Goal: Find specific fact: Find specific fact

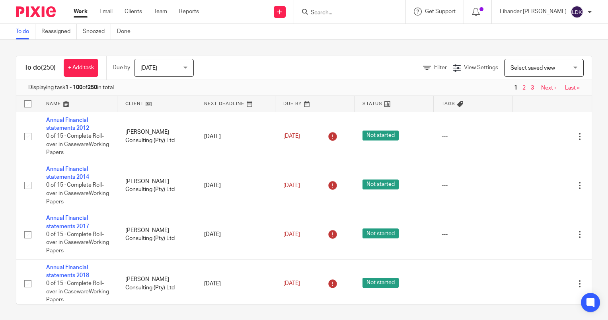
click at [344, 11] on input "Search" at bounding box center [346, 13] width 72 height 7
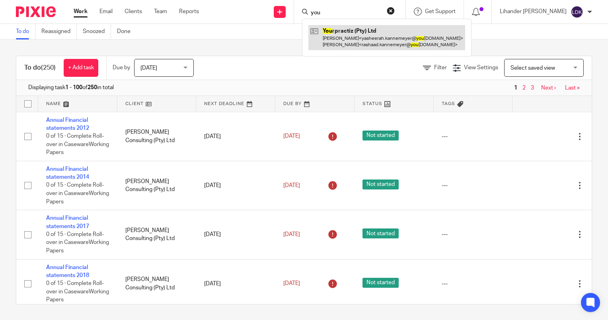
type input "you"
click at [358, 43] on link at bounding box center [387, 37] width 157 height 25
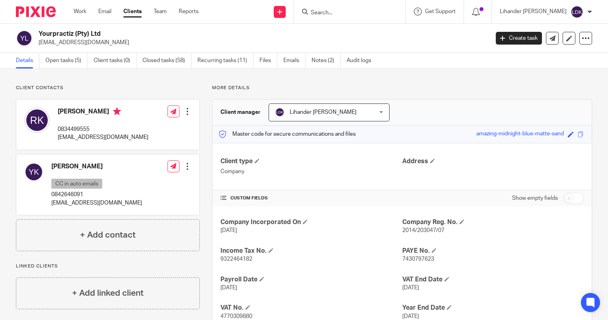
click at [352, 13] on input "Search" at bounding box center [346, 13] width 72 height 7
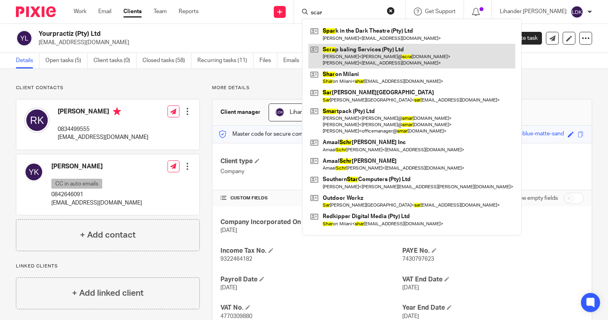
type input "scar"
click at [365, 53] on link at bounding box center [412, 56] width 207 height 25
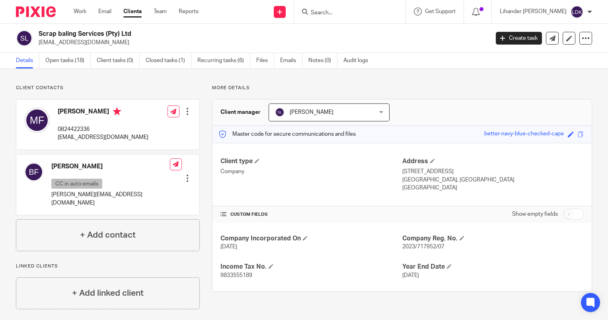
click at [84, 35] on h2 "Scrap baling Services (Pty) Ltd" at bounding box center [217, 34] width 356 height 8
click at [481, 87] on p "More details" at bounding box center [402, 88] width 380 height 6
click at [350, 17] on div at bounding box center [349, 11] width 111 height 23
click at [341, 13] on input "Search" at bounding box center [346, 13] width 72 height 7
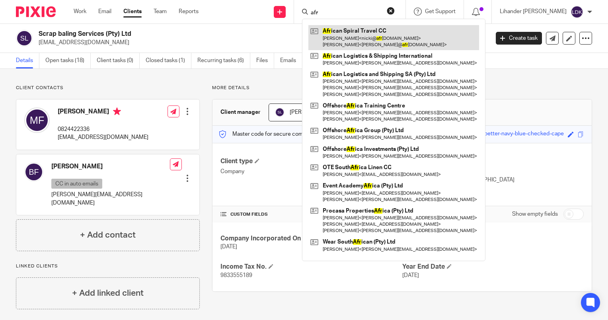
type input "afr"
click at [360, 31] on link at bounding box center [394, 37] width 171 height 25
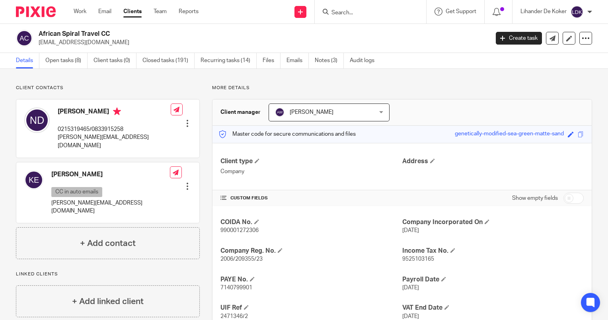
click at [336, 12] on input "Search" at bounding box center [367, 13] width 72 height 7
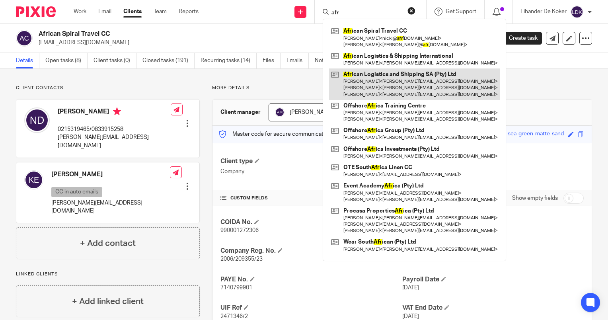
type input "afr"
click at [370, 79] on link at bounding box center [414, 83] width 171 height 31
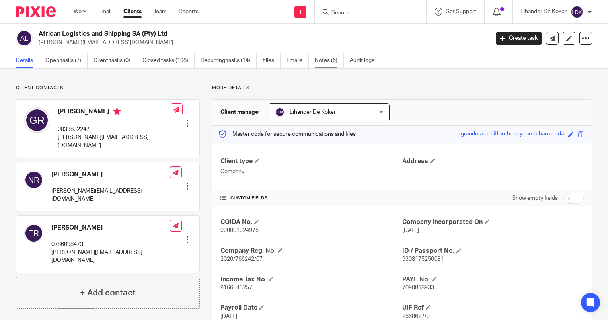
click at [319, 60] on link "Notes (6)" at bounding box center [329, 61] width 29 height 16
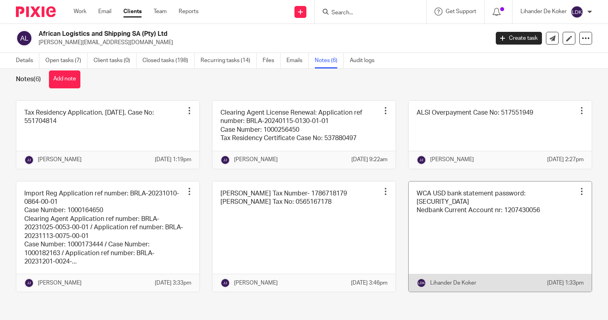
scroll to position [31, 0]
click at [458, 225] on link at bounding box center [500, 237] width 183 height 111
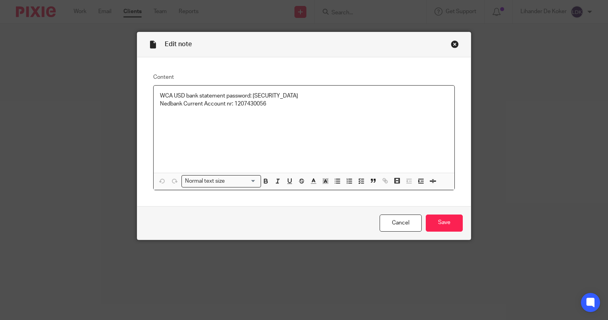
click at [269, 98] on p "WCA USD bank statement password: 7095714975" at bounding box center [304, 96] width 288 height 8
click at [261, 104] on p "Nedbank Current Account nr: 1207430056" at bounding box center [304, 104] width 288 height 8
copy p "1207430056"
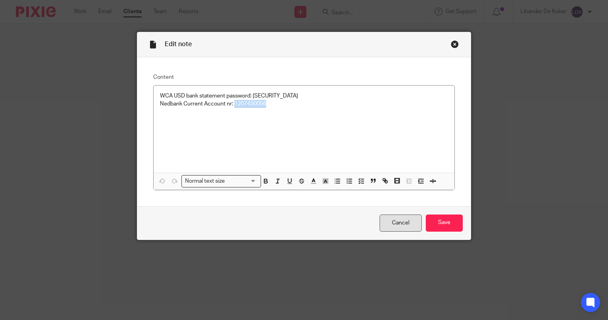
click at [406, 227] on link "Cancel" at bounding box center [401, 223] width 42 height 17
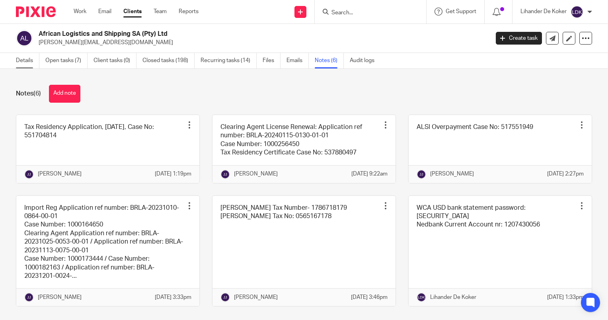
click at [29, 64] on link "Details" at bounding box center [27, 61] width 23 height 16
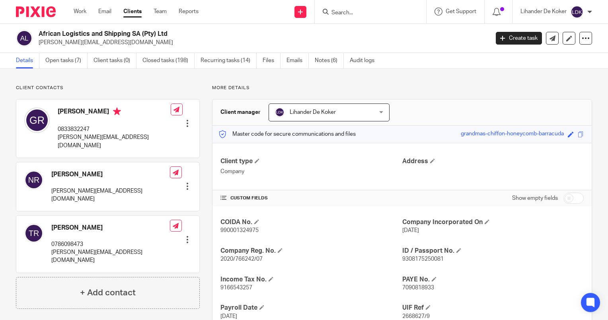
click at [339, 16] on input "Search" at bounding box center [367, 13] width 72 height 7
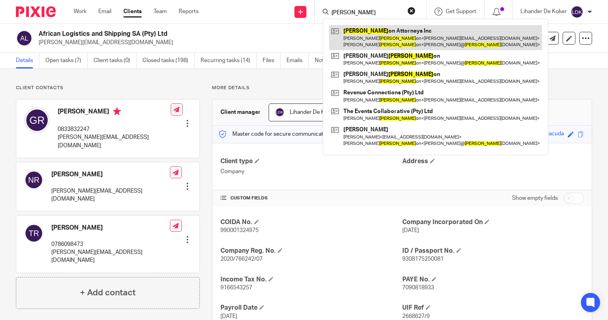
type input "[PERSON_NAME]"
click at [360, 31] on link at bounding box center [435, 37] width 213 height 25
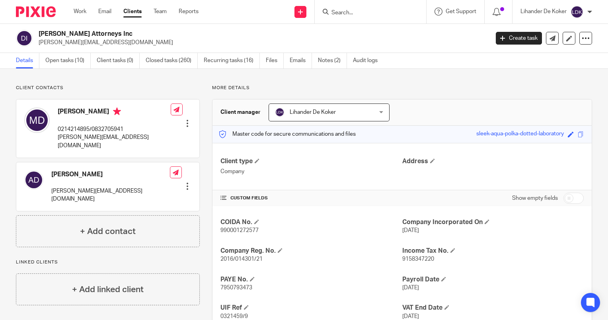
click at [352, 14] on input "Search" at bounding box center [367, 13] width 72 height 7
drag, startPoint x: 172, startPoint y: 27, endPoint x: 291, endPoint y: 14, distance: 120.2
click at [178, 27] on div "Dixon Attorneys Inc michael@dixonattorneys.co.za Create task Export data Merge …" at bounding box center [304, 38] width 608 height 29
click at [336, 10] on input "Search" at bounding box center [367, 13] width 72 height 7
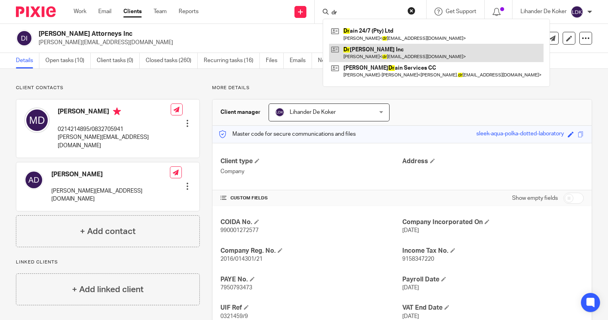
type input "dr"
click at [373, 57] on link at bounding box center [436, 53] width 215 height 18
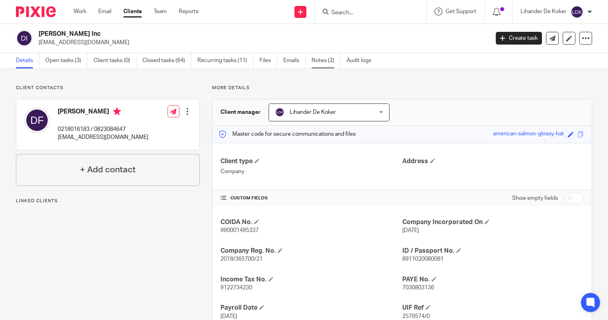
click at [334, 59] on link "Notes (2)" at bounding box center [326, 61] width 29 height 16
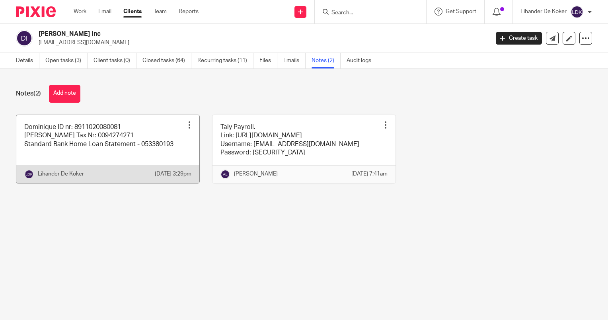
click at [161, 161] on link at bounding box center [107, 149] width 183 height 68
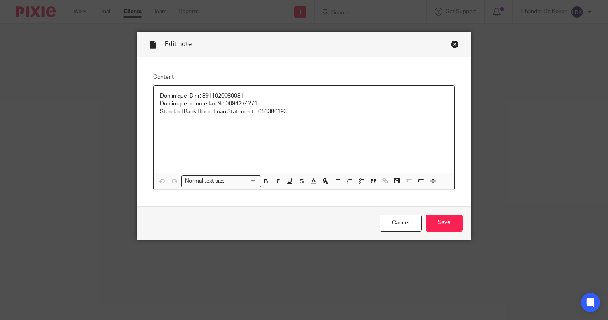
click at [217, 96] on p "Dominique ID nr: 8911020080081" at bounding box center [304, 96] width 288 height 8
click at [235, 96] on p "Dominique ID nr: 8911020080081" at bounding box center [304, 96] width 288 height 8
copy p "8911020080081"
